Goal: Transaction & Acquisition: Obtain resource

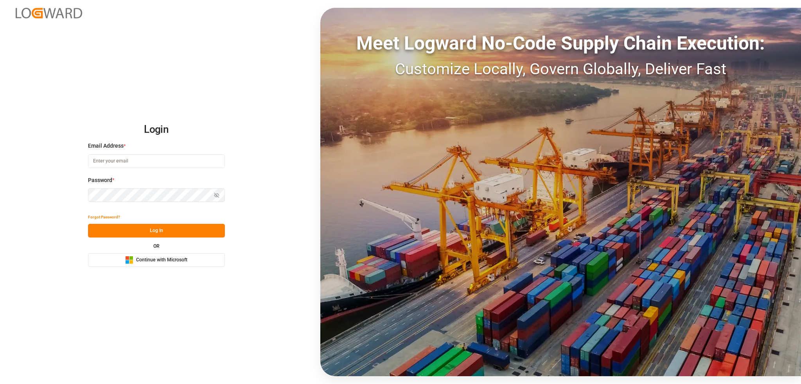
click at [157, 261] on span "Continue with Microsoft" at bounding box center [161, 260] width 51 height 7
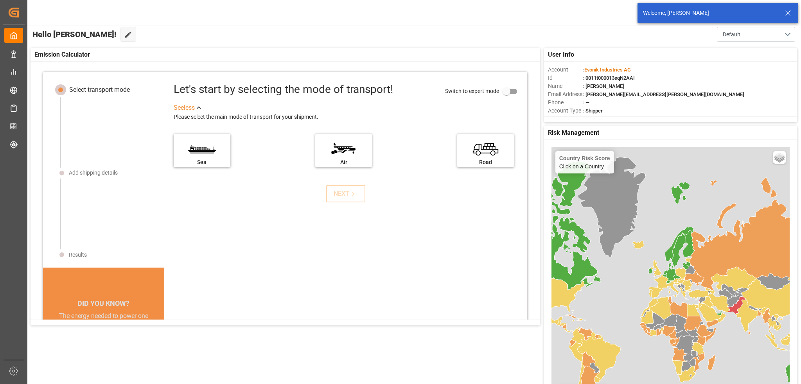
click at [789, 13] on icon at bounding box center [787, 12] width 9 height 9
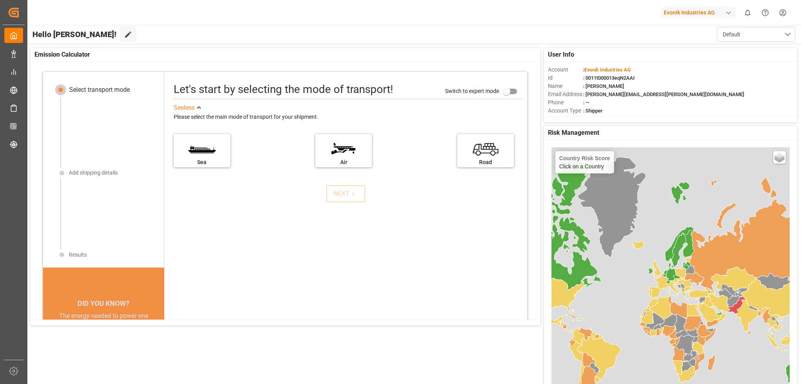
click at [783, 14] on html "Created by potrace 1.15, written by [PERSON_NAME] [DATE]-[DATE] Created by potr…" at bounding box center [400, 192] width 801 height 384
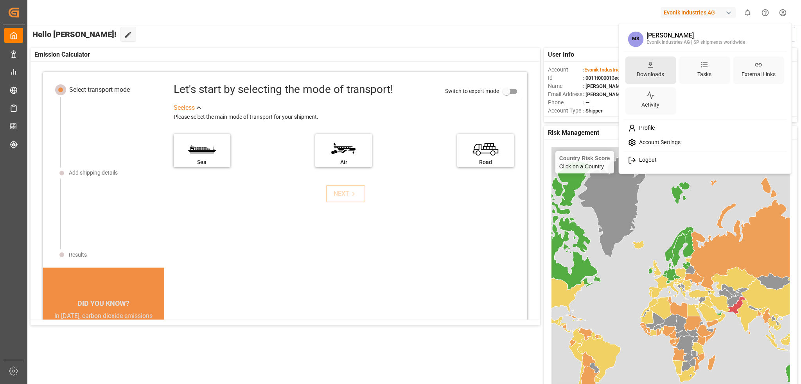
click at [655, 66] on div "Downloads" at bounding box center [650, 70] width 51 height 28
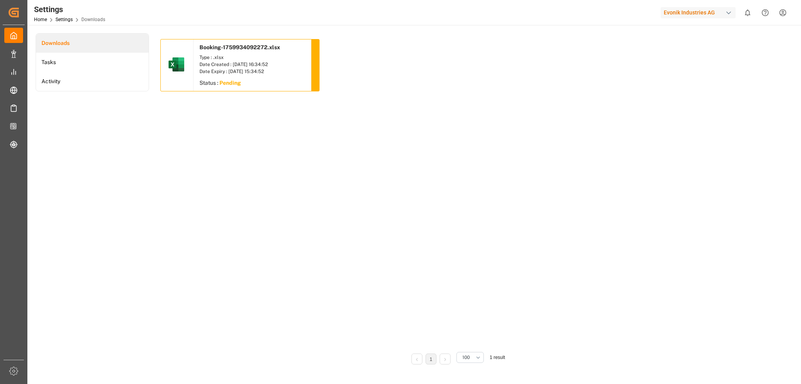
click at [228, 82] on sapn "Pending" at bounding box center [230, 83] width 22 height 6
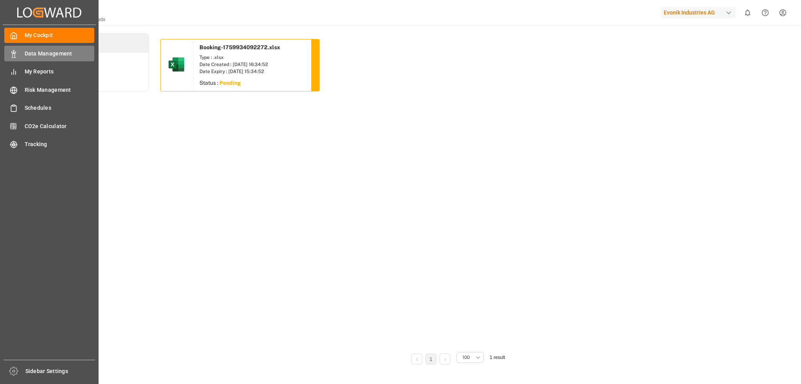
click at [42, 53] on span "Data Management" at bounding box center [60, 54] width 70 height 8
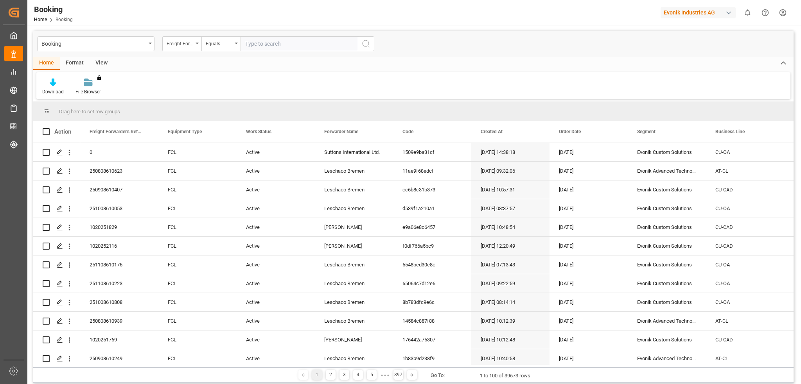
click at [103, 64] on div "View" at bounding box center [102, 63] width 24 height 13
click at [50, 91] on div "Default" at bounding box center [49, 91] width 15 height 7
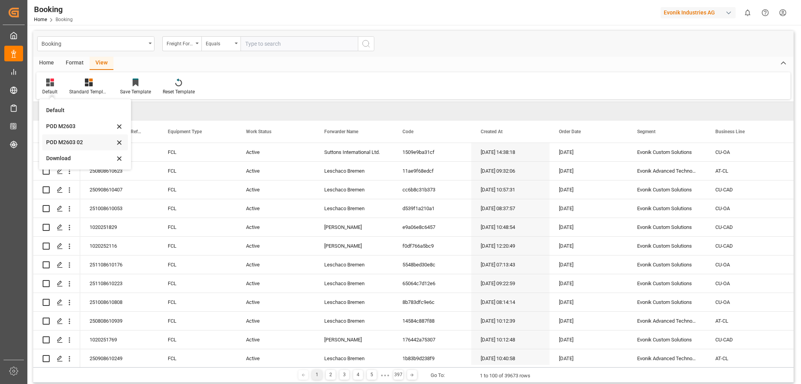
click at [75, 146] on div "POD M2603 02" at bounding box center [80, 142] width 68 height 8
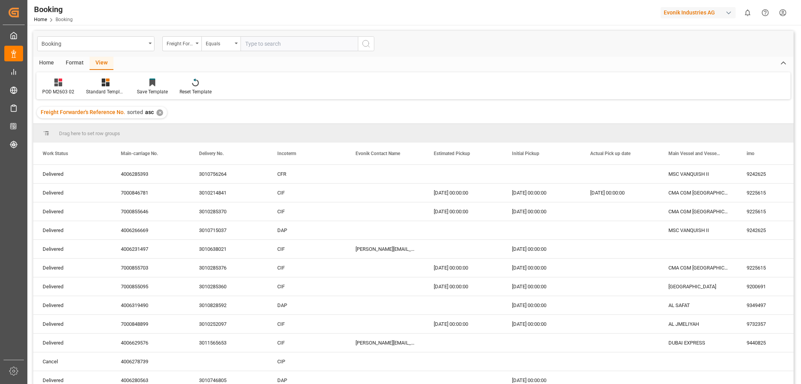
click at [47, 61] on div "Home" at bounding box center [46, 63] width 27 height 13
click at [54, 90] on div "Download" at bounding box center [53, 91] width 22 height 7
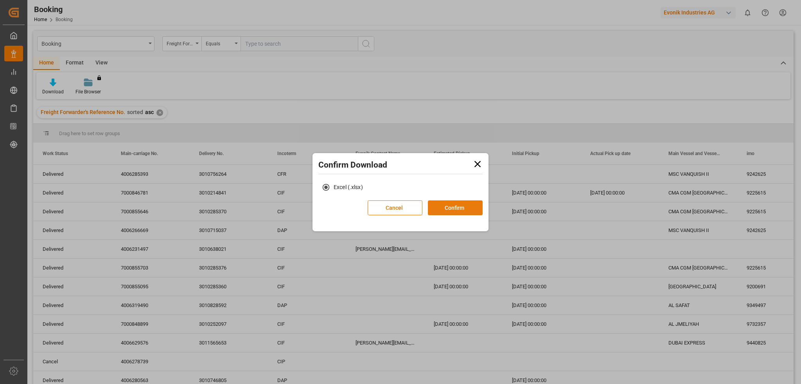
click at [446, 208] on button "Confirm" at bounding box center [455, 208] width 55 height 15
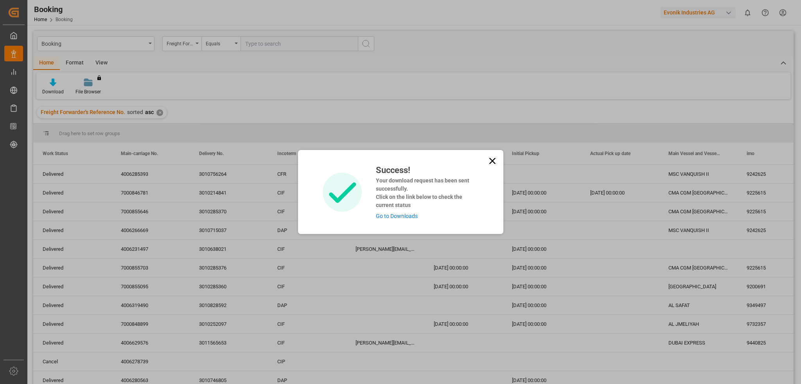
click at [394, 216] on link "Go to Downloads" at bounding box center [397, 216] width 42 height 6
